Goal: Task Accomplishment & Management: Complete application form

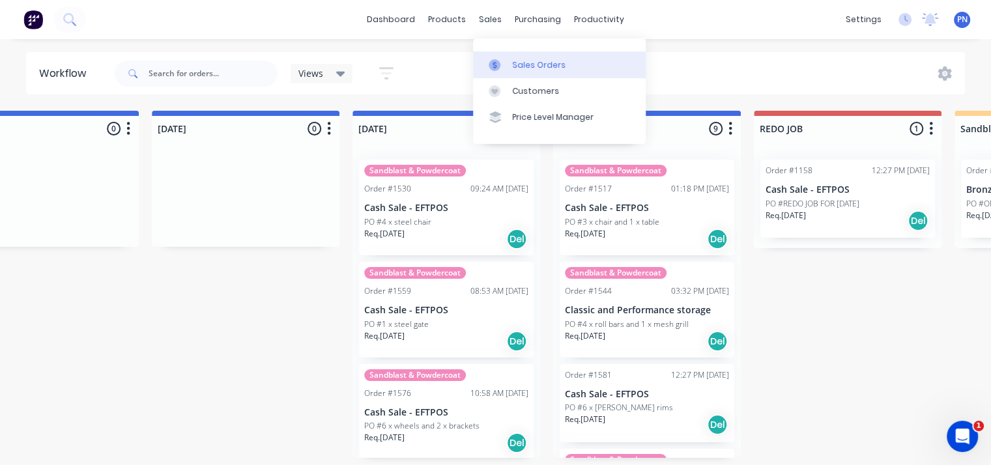
scroll to position [123, 0]
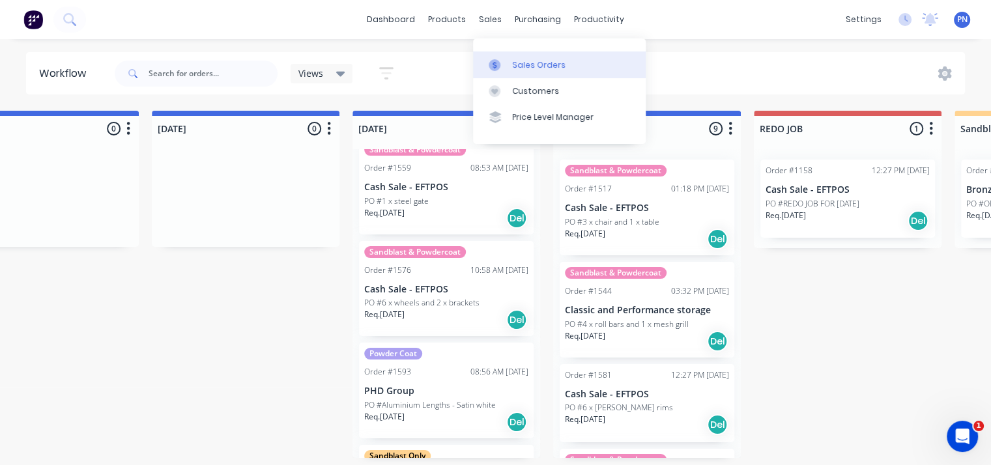
click at [517, 59] on div "Sales Orders" at bounding box center [538, 65] width 53 height 12
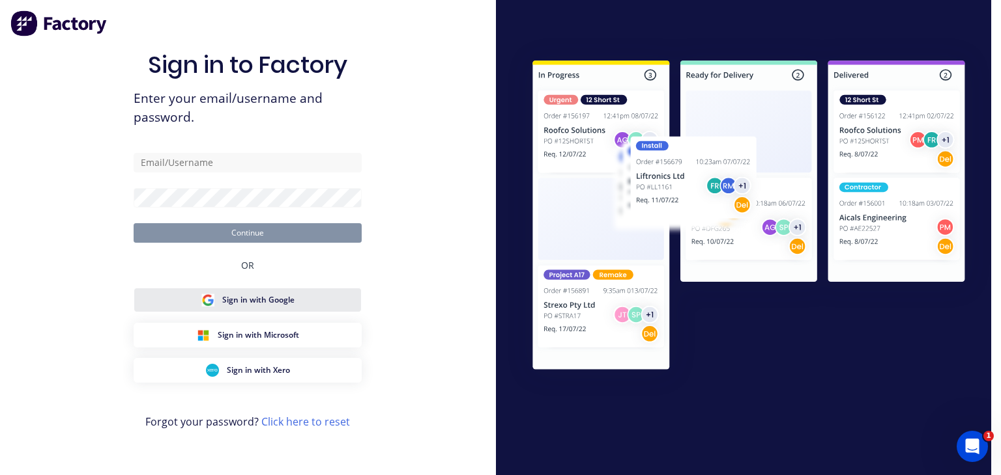
click at [265, 305] on span "Sign in with Google" at bounding box center [258, 300] width 72 height 12
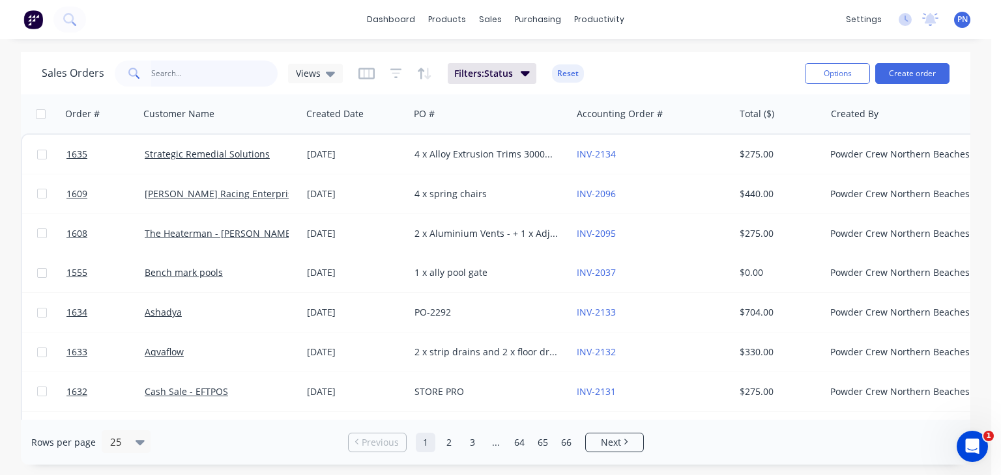
click at [199, 71] on input "text" at bounding box center [214, 74] width 127 height 26
type input "[PERSON_NAME]"
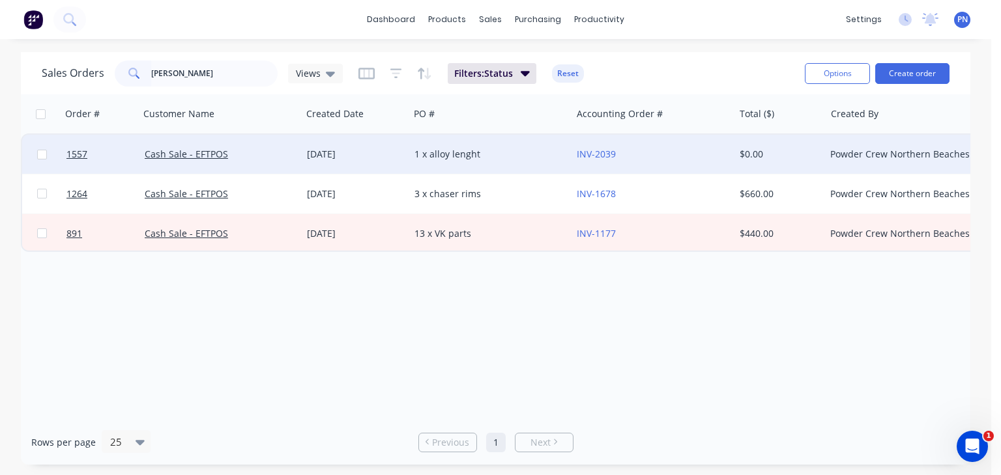
click at [346, 157] on div "[DATE]" at bounding box center [355, 154] width 97 height 13
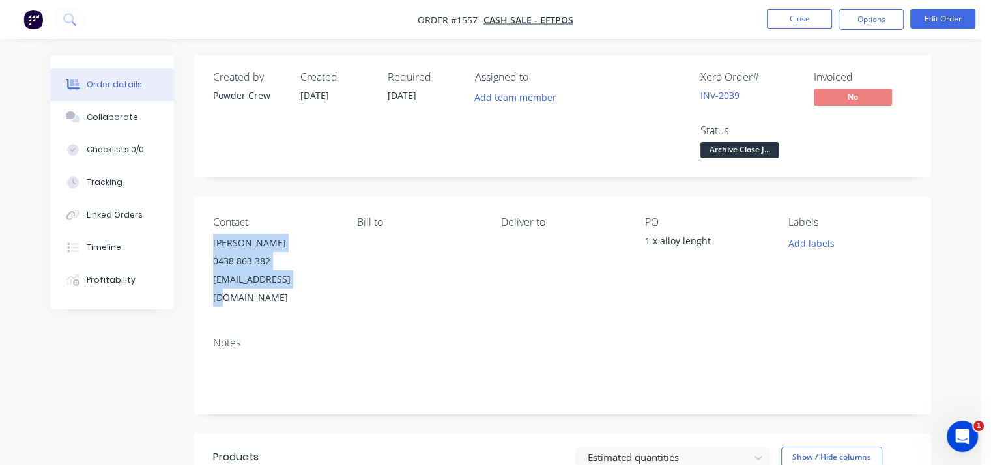
drag, startPoint x: 311, startPoint y: 274, endPoint x: 211, endPoint y: 245, distance: 103.9
click at [211, 245] on div "Contact [PERSON_NAME] [PHONE_NUMBER] [EMAIL_ADDRESS][DOMAIN_NAME] Bill to Deliv…" at bounding box center [561, 262] width 737 height 130
copy div "Cameron 0438 863 382 [EMAIL_ADDRESS][DOMAIN_NAME]"
click at [736, 94] on link "INV-2039" at bounding box center [719, 95] width 39 height 12
click at [888, 23] on button "Options" at bounding box center [870, 19] width 65 height 21
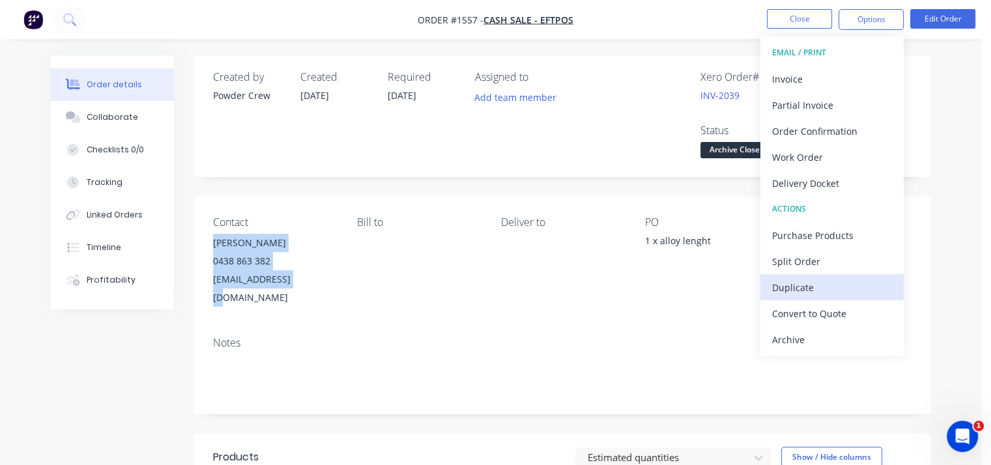
click at [797, 285] on div "Duplicate" at bounding box center [832, 287] width 120 height 19
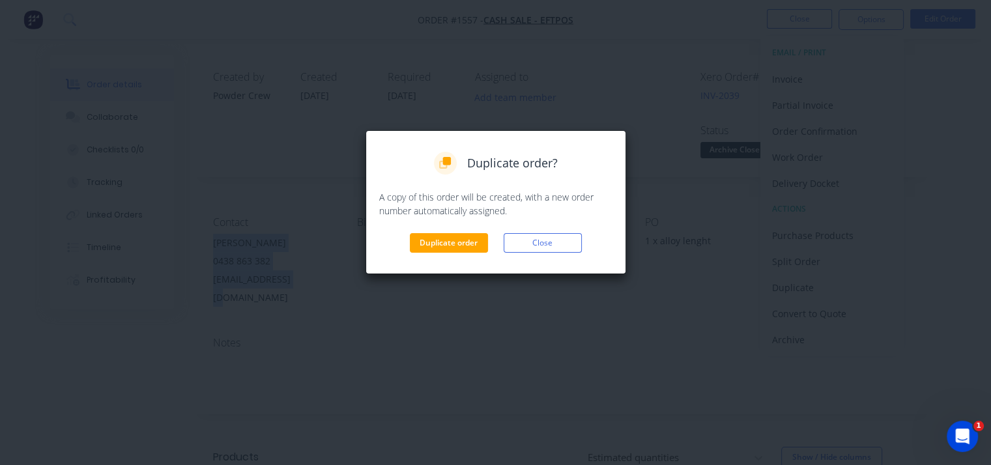
click at [452, 231] on div "Duplicate order? A copy of this order will be created, with a new order number …" at bounding box center [495, 202] width 233 height 101
click at [452, 232] on div "Duplicate order? A copy of this order will be created, with a new order number …" at bounding box center [495, 202] width 233 height 101
click at [453, 239] on button "Duplicate order" at bounding box center [449, 243] width 78 height 20
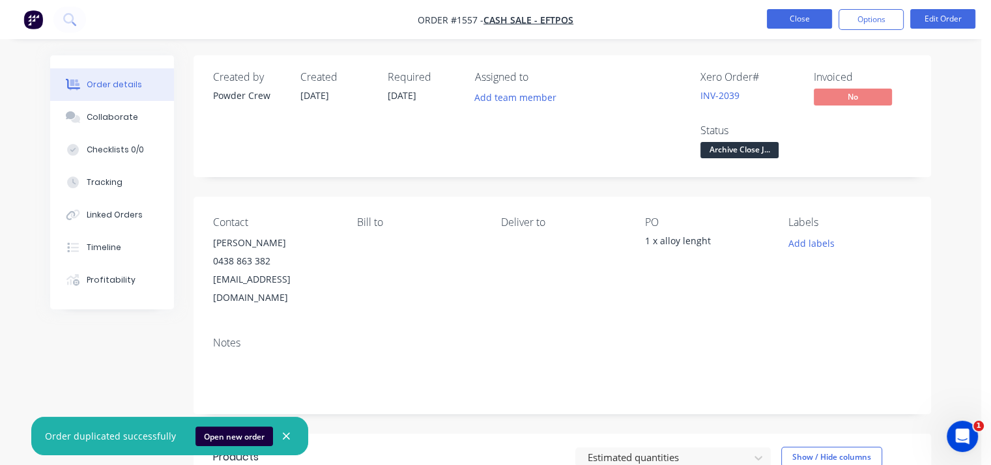
click at [793, 19] on button "Close" at bounding box center [799, 19] width 65 height 20
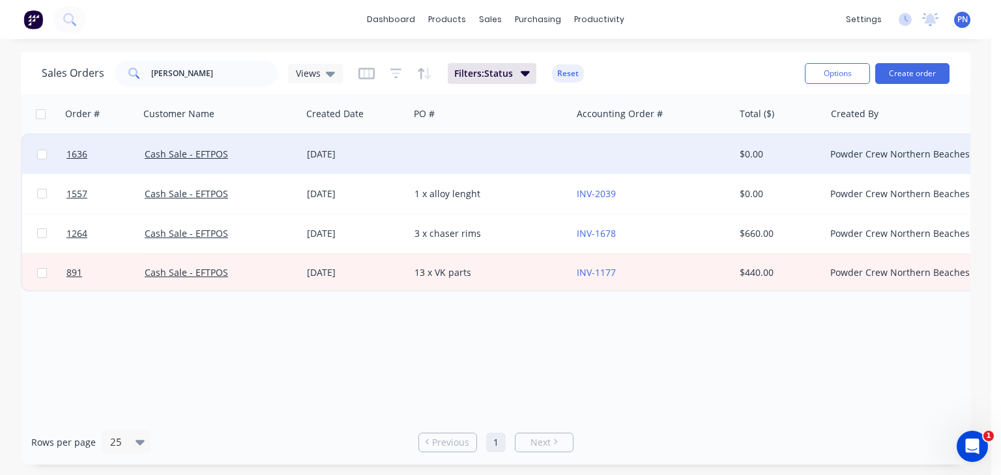
click at [408, 156] on div "1636 Cash Sale - EFTPOS [DATE] $0.00 Powder Crew Northern Beaches Draft" at bounding box center [629, 155] width 1215 height 40
click at [408, 156] on div "[DATE]" at bounding box center [355, 154] width 107 height 39
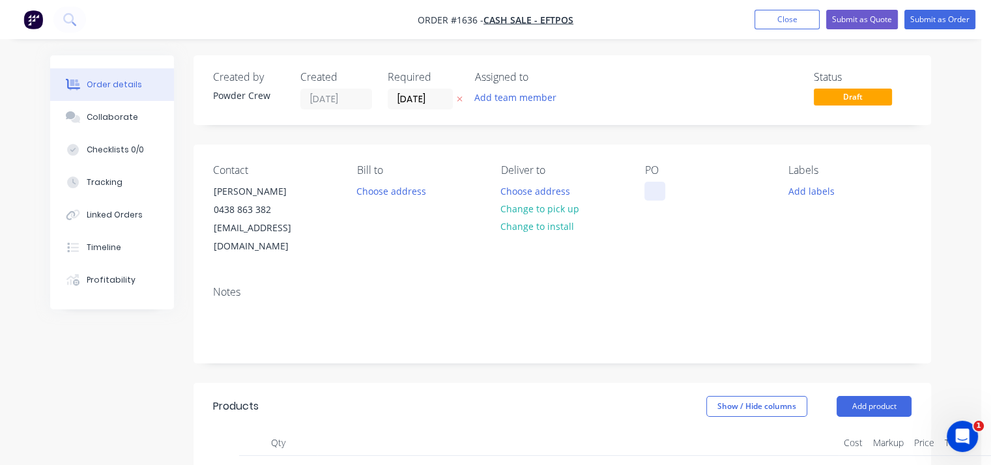
click at [650, 181] on div "PO" at bounding box center [705, 210] width 123 height 92
click at [647, 197] on div at bounding box center [654, 191] width 21 height 19
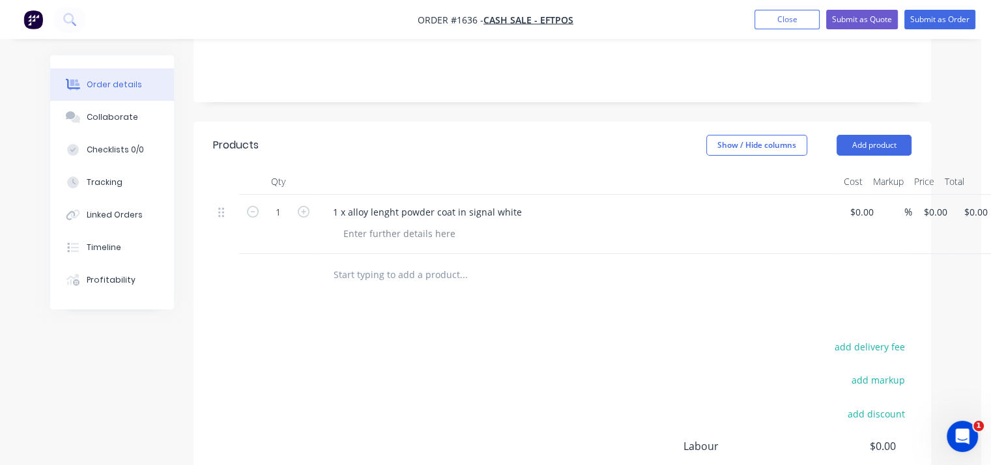
scroll to position [195, 0]
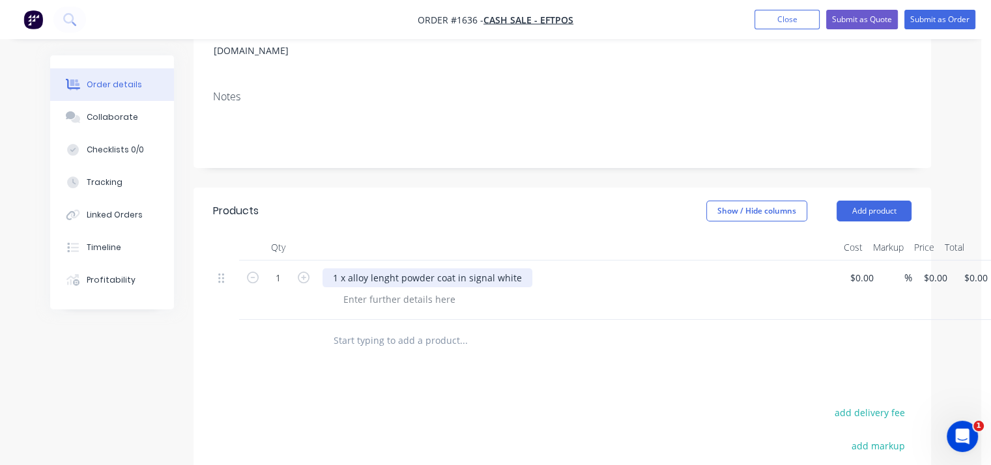
click at [349, 268] on div "1 x alloy lenght powder coat in signal white" at bounding box center [427, 277] width 210 height 19
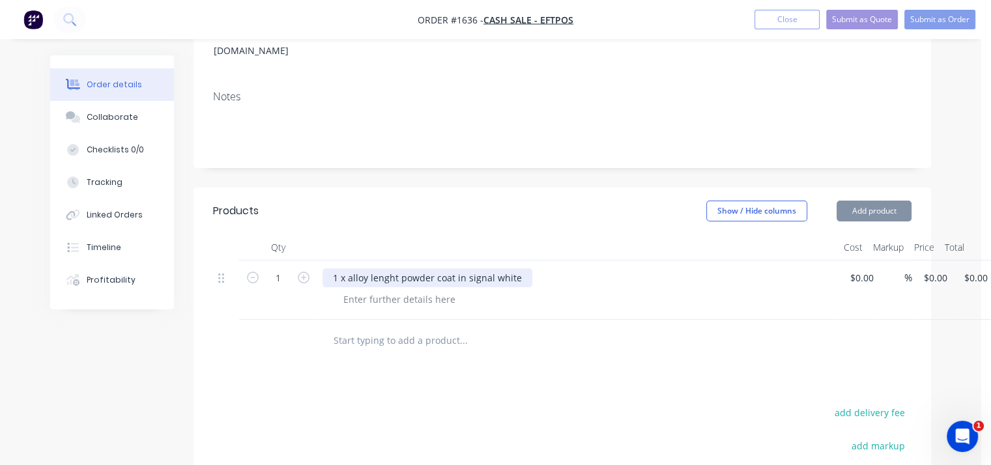
click at [349, 268] on div "1 x alloy lenght powder coat in signal white" at bounding box center [427, 277] width 210 height 19
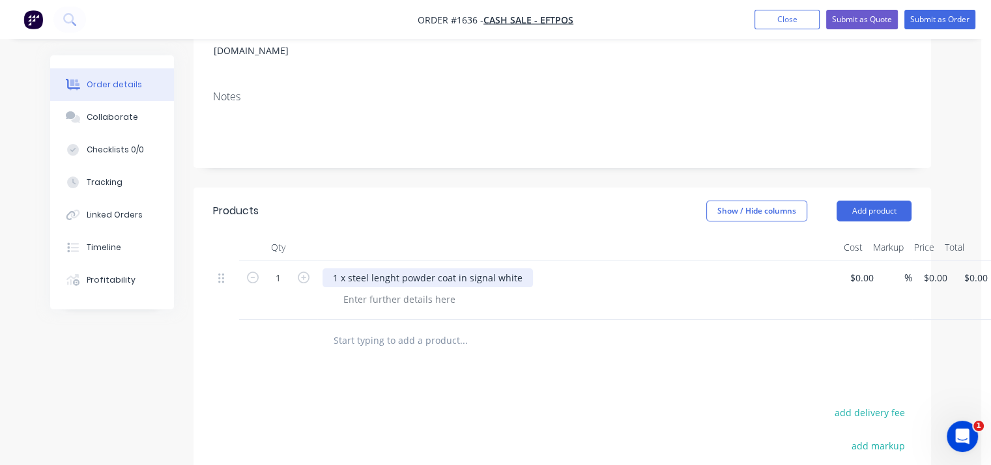
click at [396, 268] on div "1 x steel lenght powder coat in signal white" at bounding box center [427, 277] width 210 height 19
click at [860, 268] on input "0" at bounding box center [856, 277] width 15 height 19
type input "$200.00"
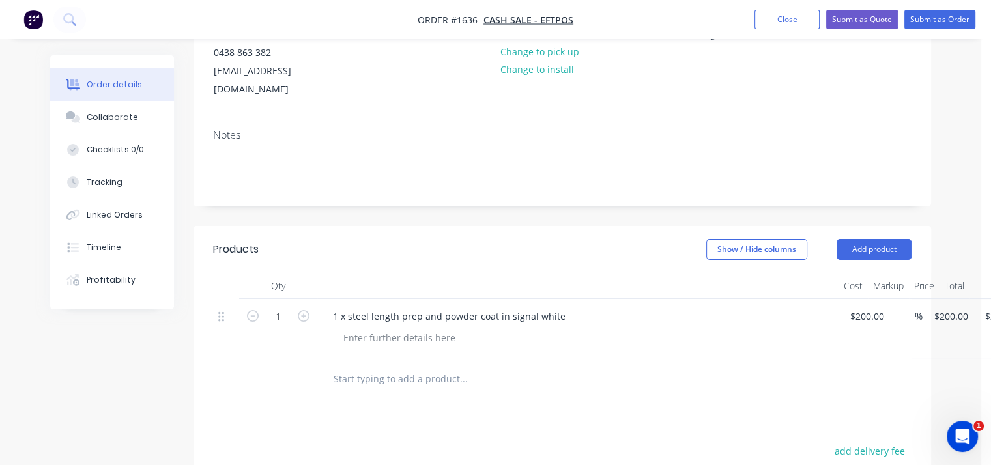
scroll to position [0, 0]
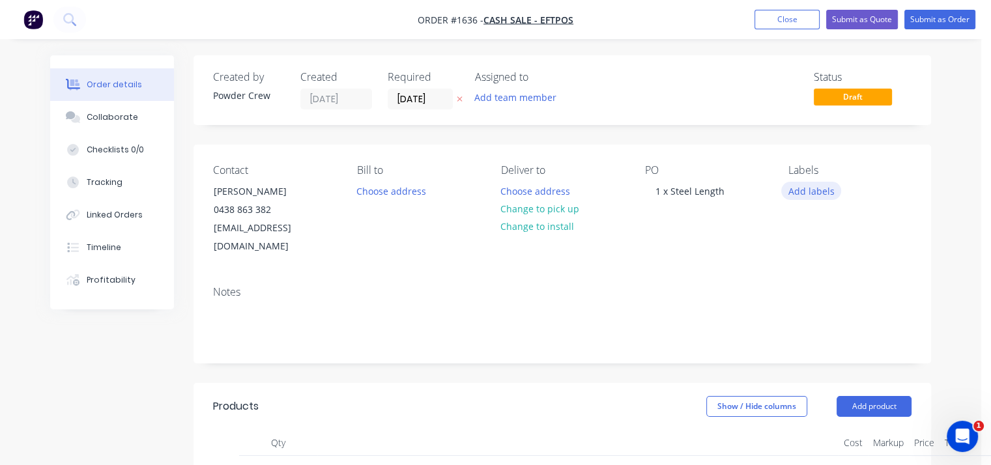
click at [816, 194] on button "Add labels" at bounding box center [811, 191] width 60 height 18
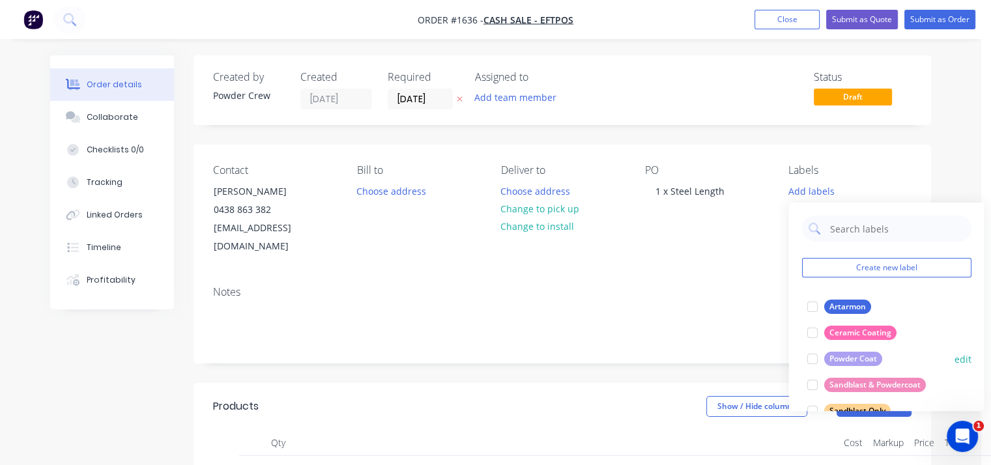
click at [856, 360] on div "Powder Coat" at bounding box center [852, 359] width 58 height 14
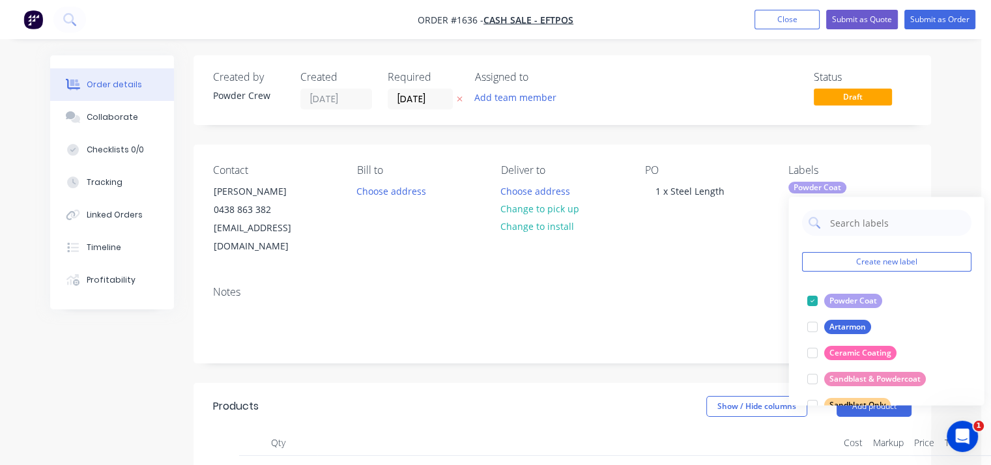
click at [909, 130] on div "Created by Powder Crew Created [DATE] Required [DATE] Assigned to Add team memb…" at bounding box center [561, 462] width 737 height 815
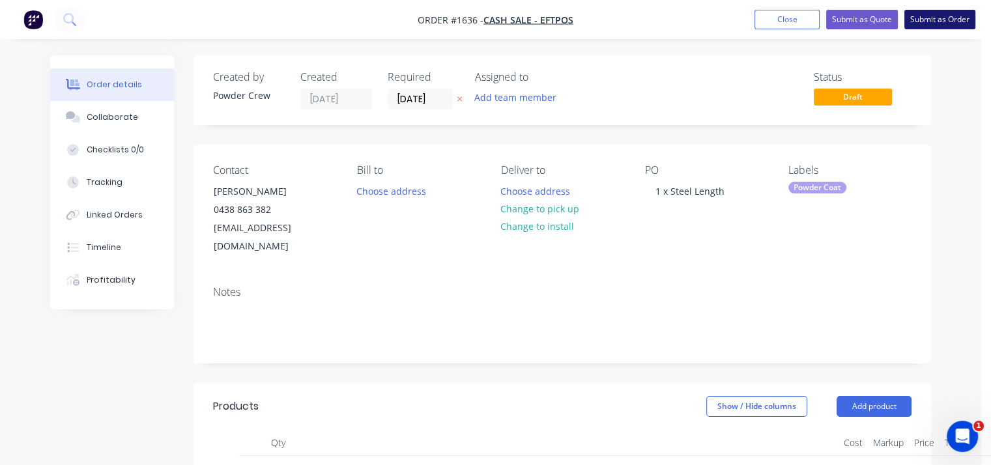
click at [943, 21] on button "Submit as Order" at bounding box center [939, 20] width 71 height 20
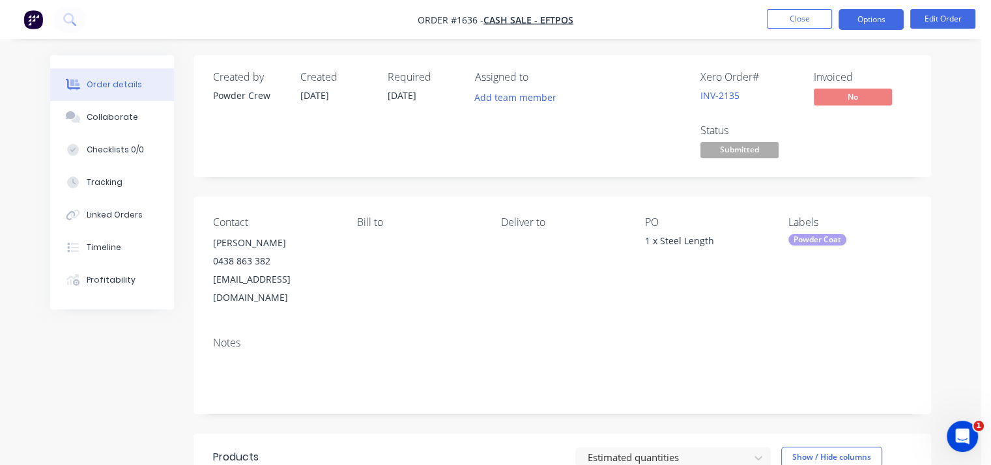
click at [886, 14] on button "Options" at bounding box center [870, 19] width 65 height 21
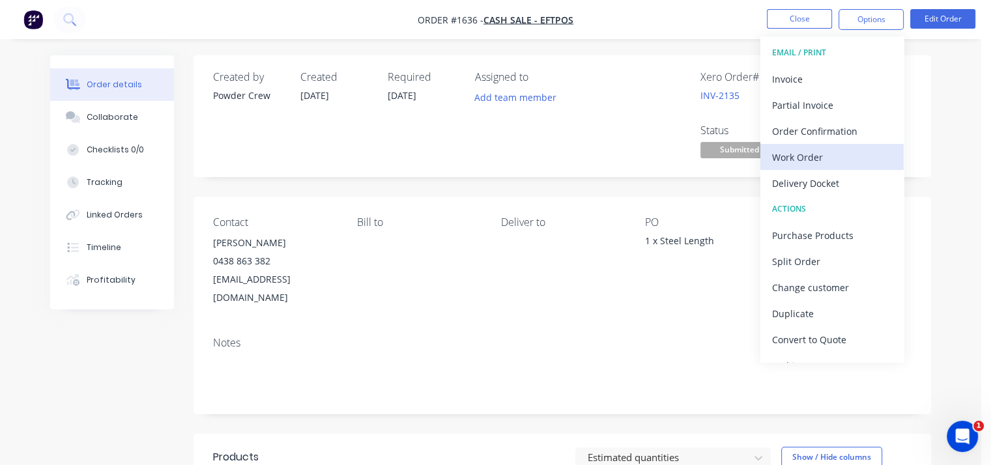
click at [822, 144] on button "Work Order" at bounding box center [831, 157] width 143 height 26
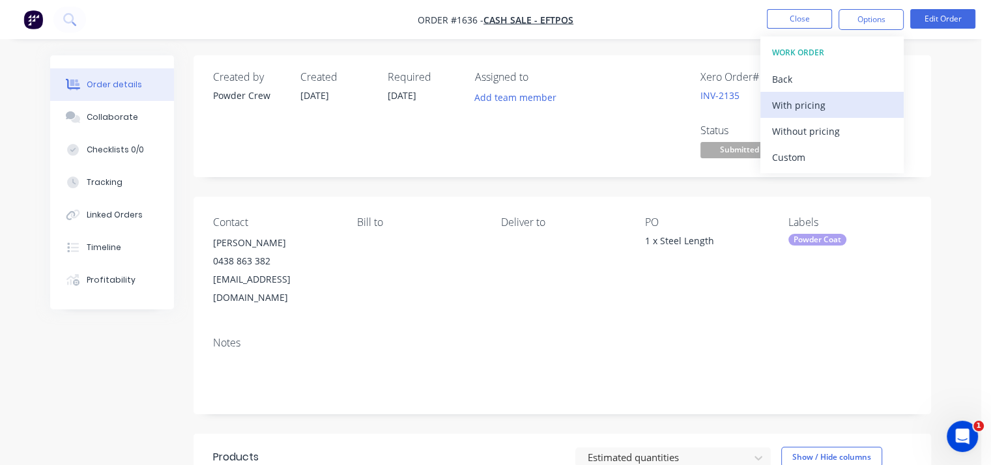
click at [801, 107] on div "With pricing" at bounding box center [832, 105] width 120 height 19
